Goal: Find specific page/section: Find specific page/section

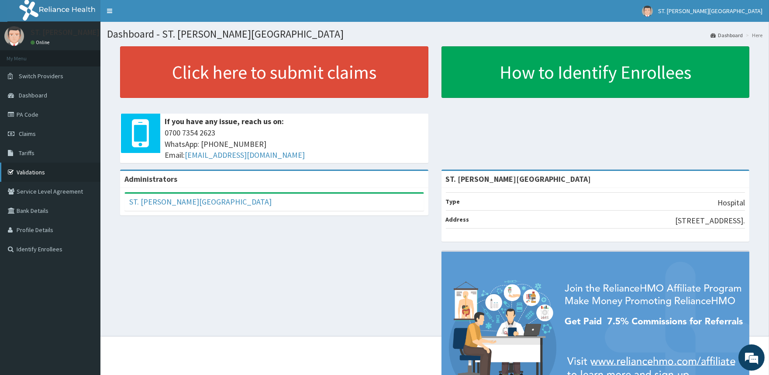
click at [19, 173] on link "Validations" at bounding box center [50, 172] width 100 height 19
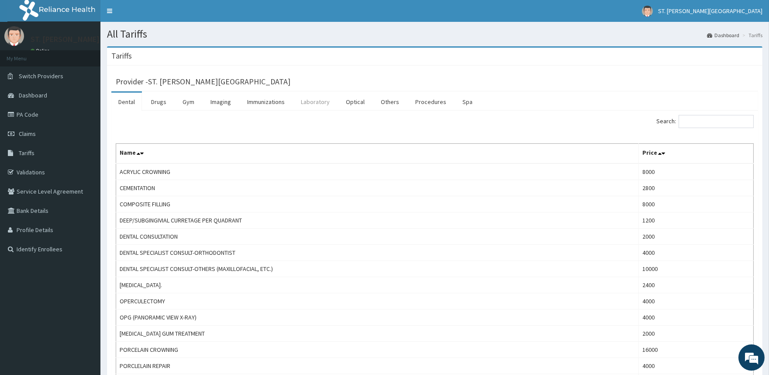
click at [308, 106] on link "Laboratory" at bounding box center [315, 102] width 43 height 18
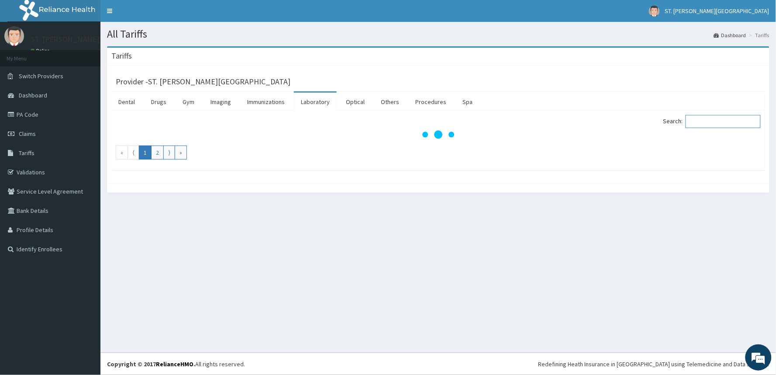
click at [701, 123] on input "Search:" at bounding box center [723, 121] width 75 height 13
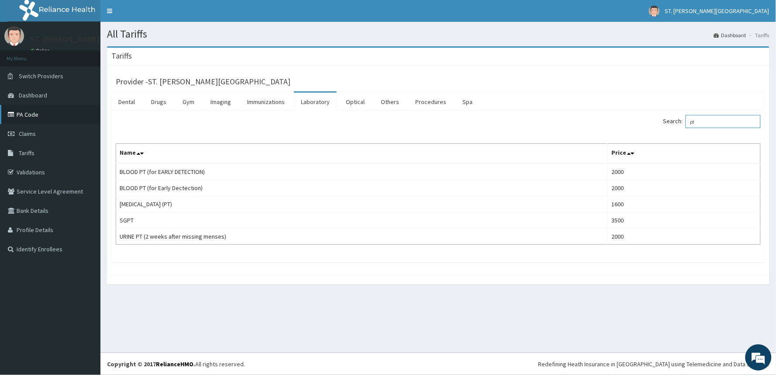
type input "pt"
click at [21, 113] on link "PA Code" at bounding box center [50, 114] width 100 height 19
